Goal: Task Accomplishment & Management: Complete application form

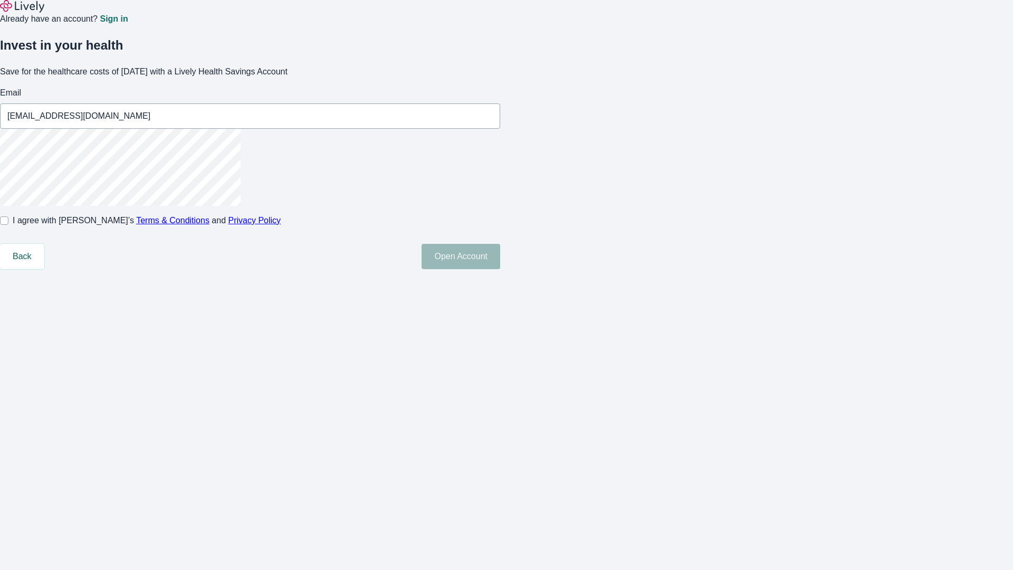
click at [8, 225] on input "I agree with Lively’s Terms & Conditions and Privacy Policy" at bounding box center [4, 220] width 8 height 8
checkbox input "true"
click at [500, 269] on button "Open Account" at bounding box center [461, 256] width 79 height 25
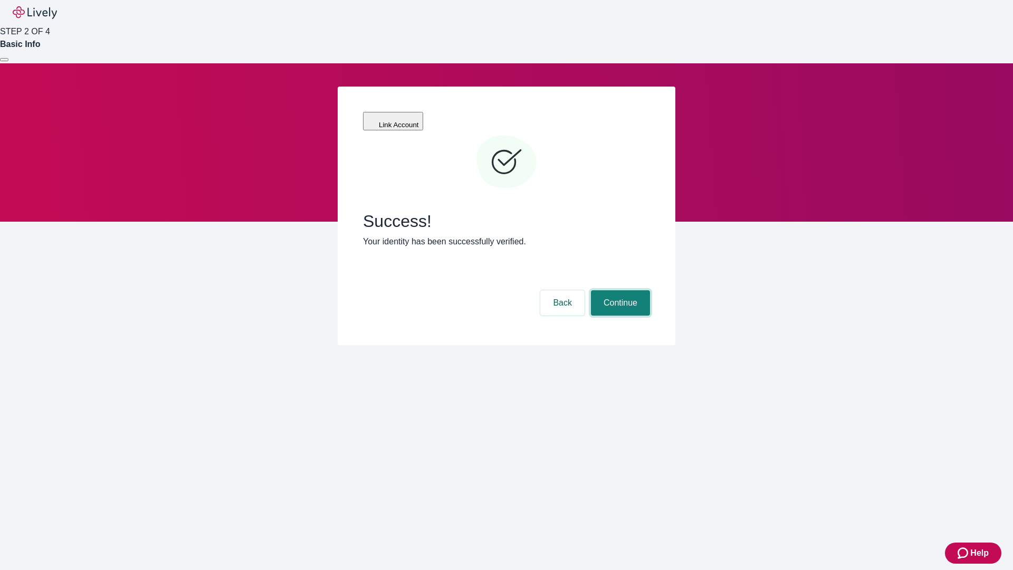
click at [619, 290] on button "Continue" at bounding box center [620, 302] width 59 height 25
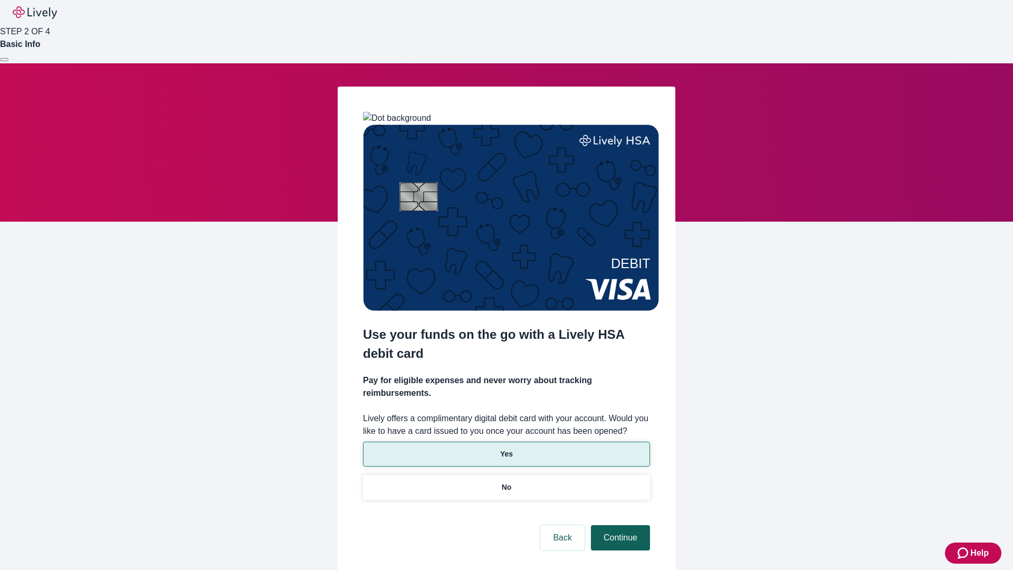
click at [506, 449] on p "Yes" at bounding box center [506, 454] width 13 height 11
click at [619, 525] on button "Continue" at bounding box center [620, 537] width 59 height 25
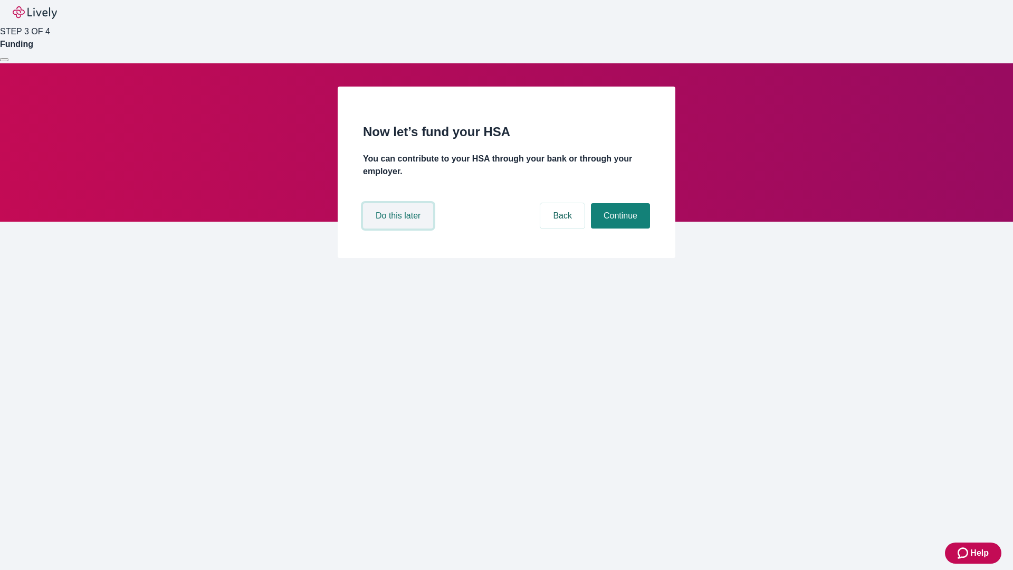
click at [400, 229] on button "Do this later" at bounding box center [398, 215] width 70 height 25
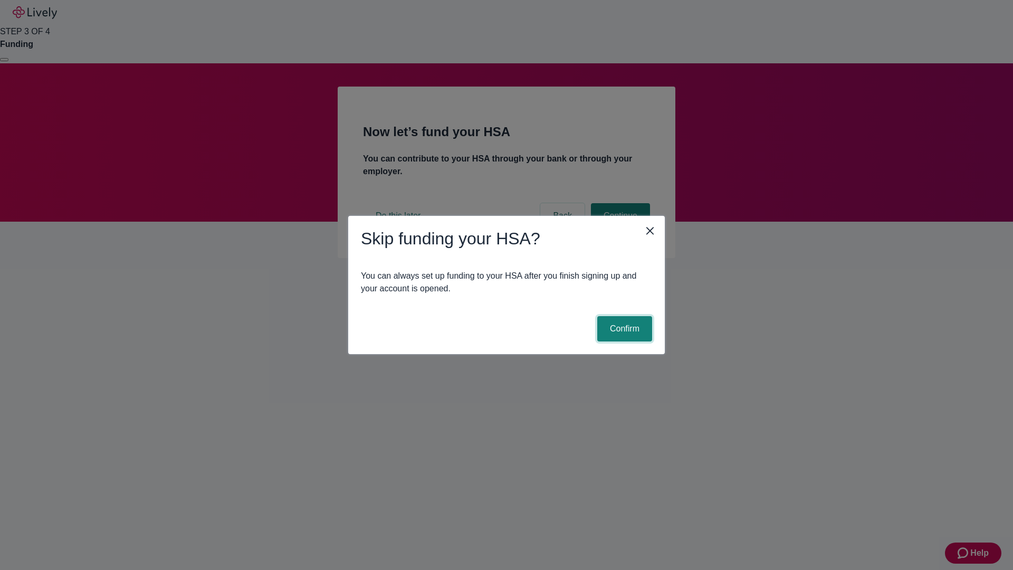
click at [623, 329] on button "Confirm" at bounding box center [625, 328] width 55 height 25
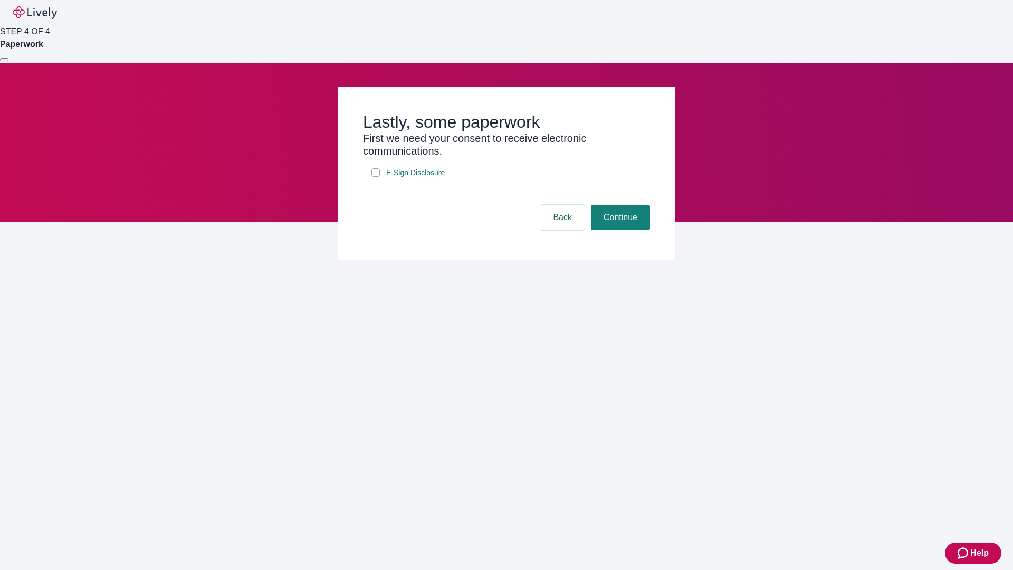
click at [376, 177] on input "E-Sign Disclosure" at bounding box center [376, 172] width 8 height 8
checkbox input "true"
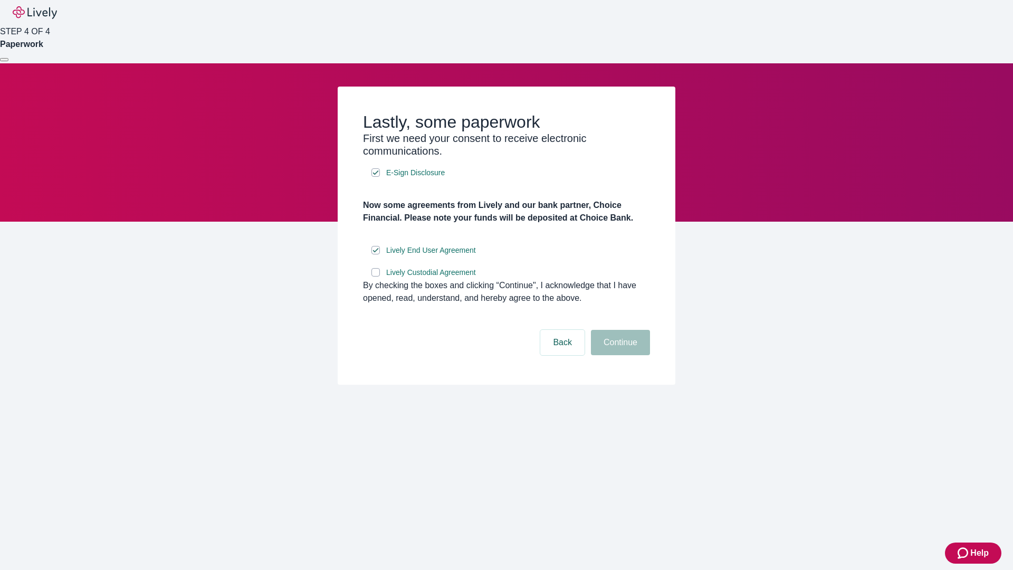
click at [376, 277] on input "Lively Custodial Agreement" at bounding box center [376, 272] width 8 height 8
checkbox input "true"
click at [619, 355] on button "Continue" at bounding box center [620, 342] width 59 height 25
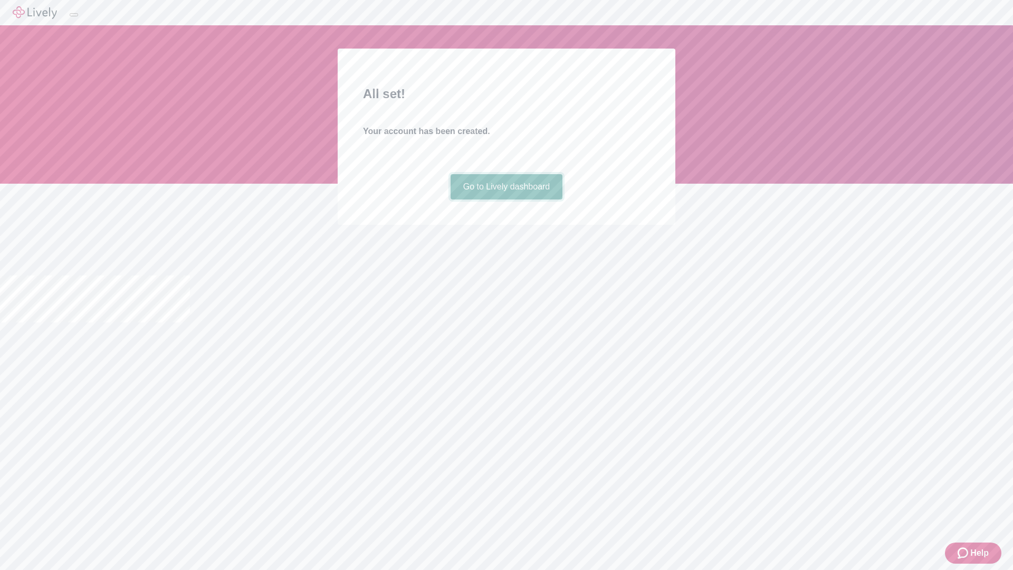
click at [506, 200] on link "Go to Lively dashboard" at bounding box center [507, 186] width 112 height 25
